Goal: Information Seeking & Learning: Learn about a topic

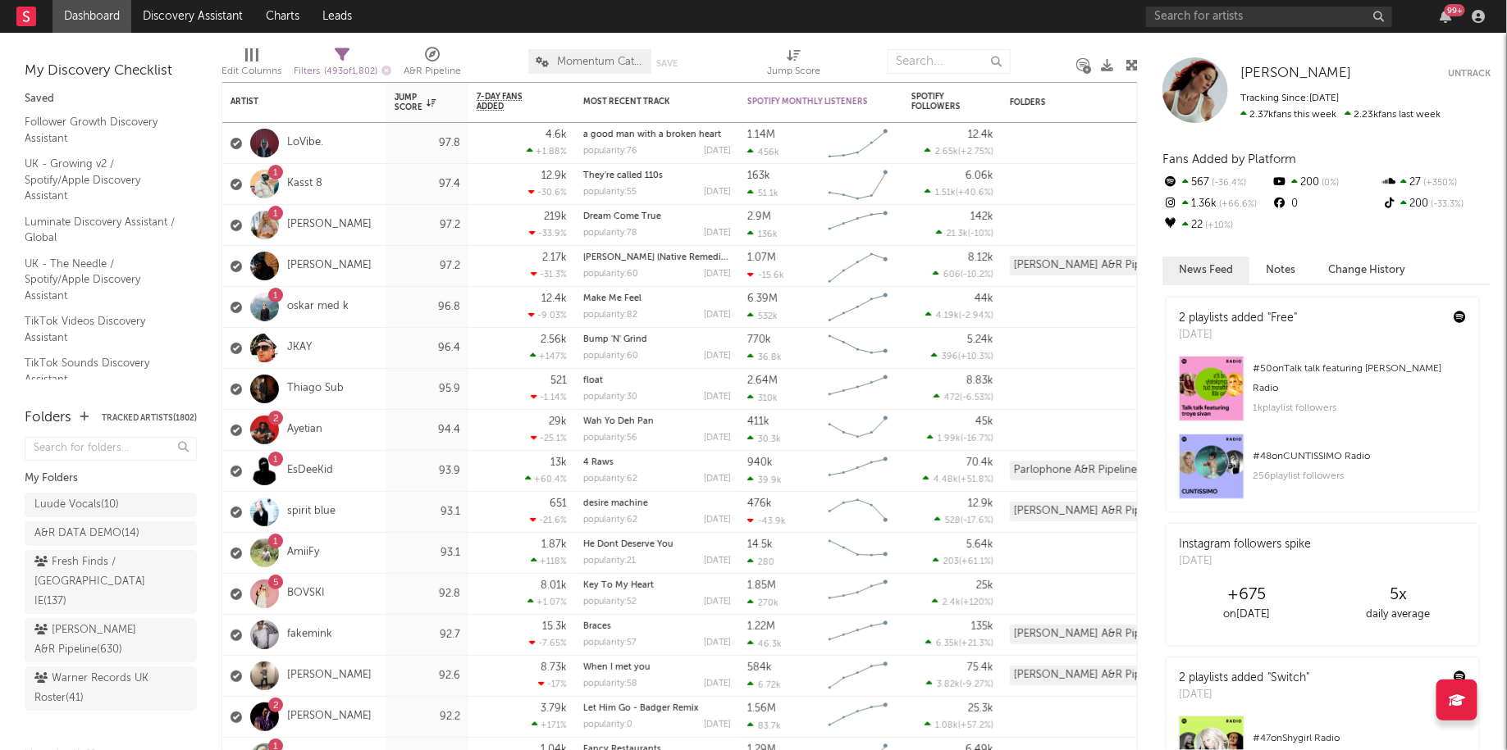
click at [1448, 15] on div "99 +" at bounding box center [1454, 10] width 21 height 12
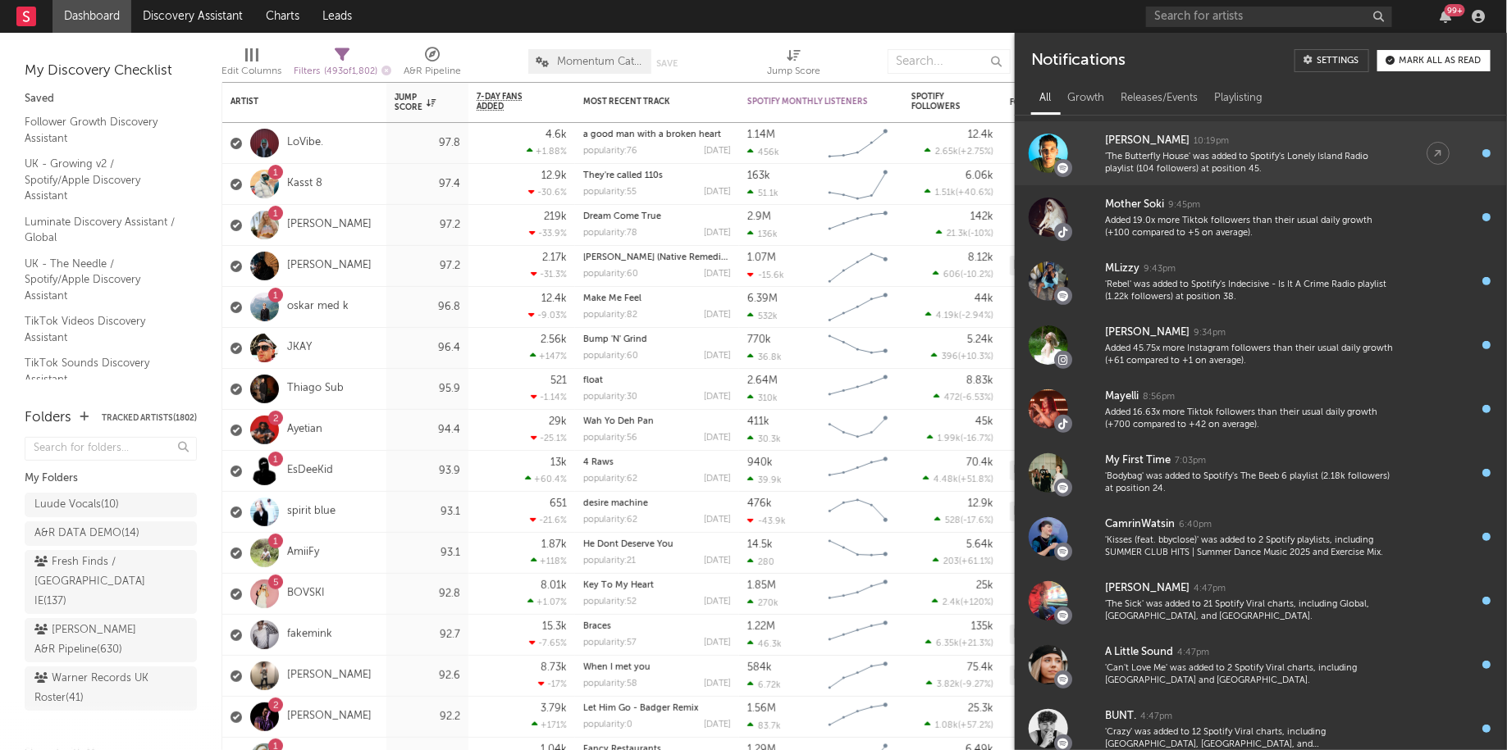
scroll to position [433, 0]
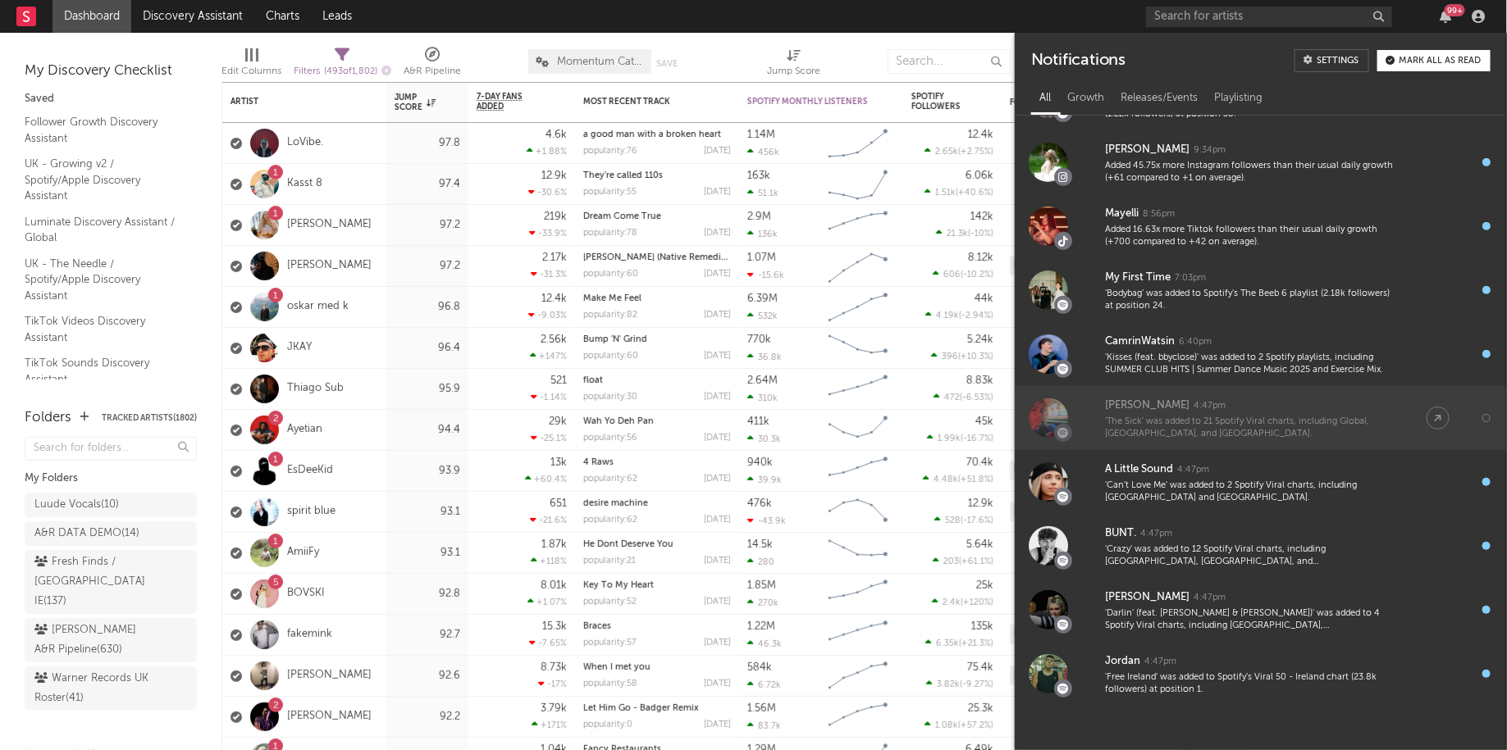
click at [1242, 424] on div "'The Sick' was added to 21 Spotify Viral charts, including Global, [GEOGRAPHIC_…" at bounding box center [1249, 428] width 289 height 25
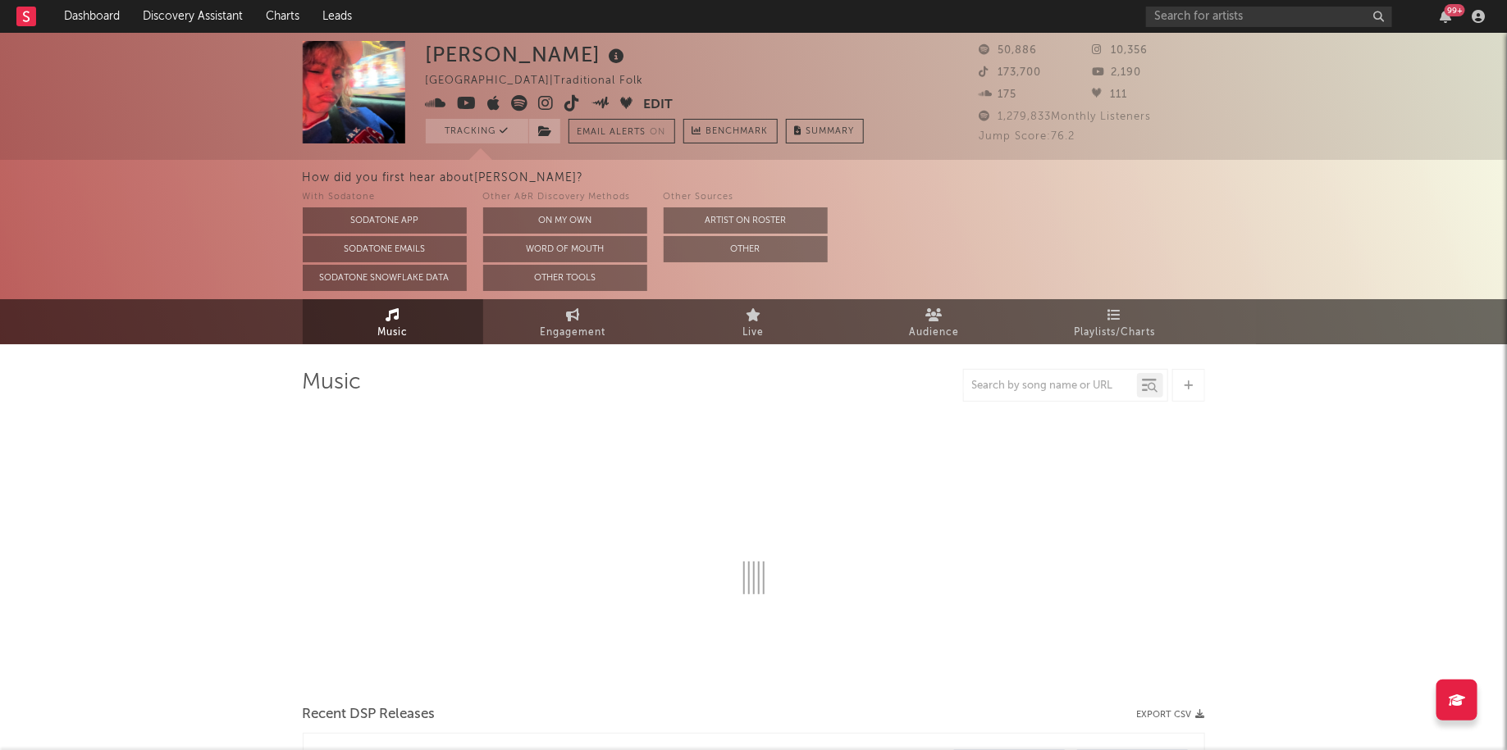
select select "1w"
